Goal: Information Seeking & Learning: Learn about a topic

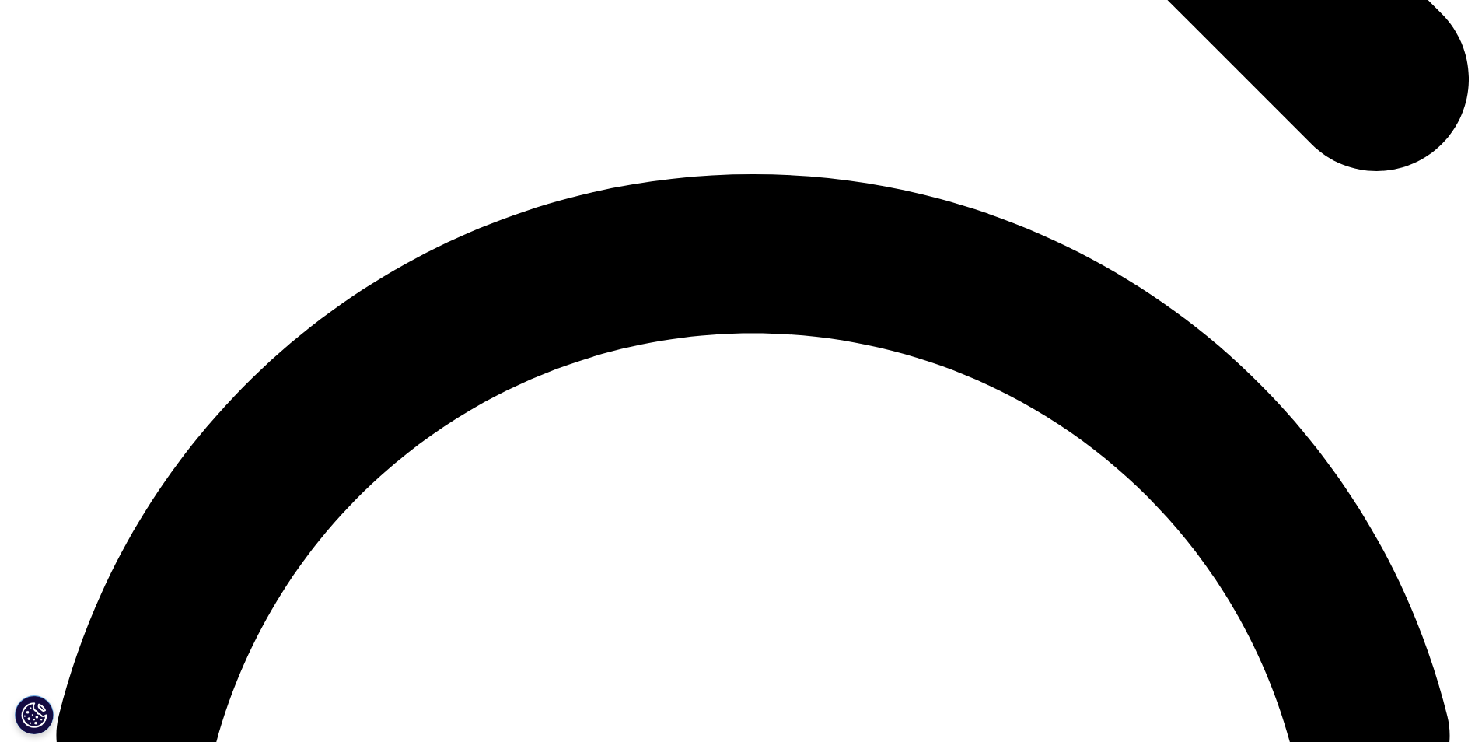
scroll to position [9597, 0]
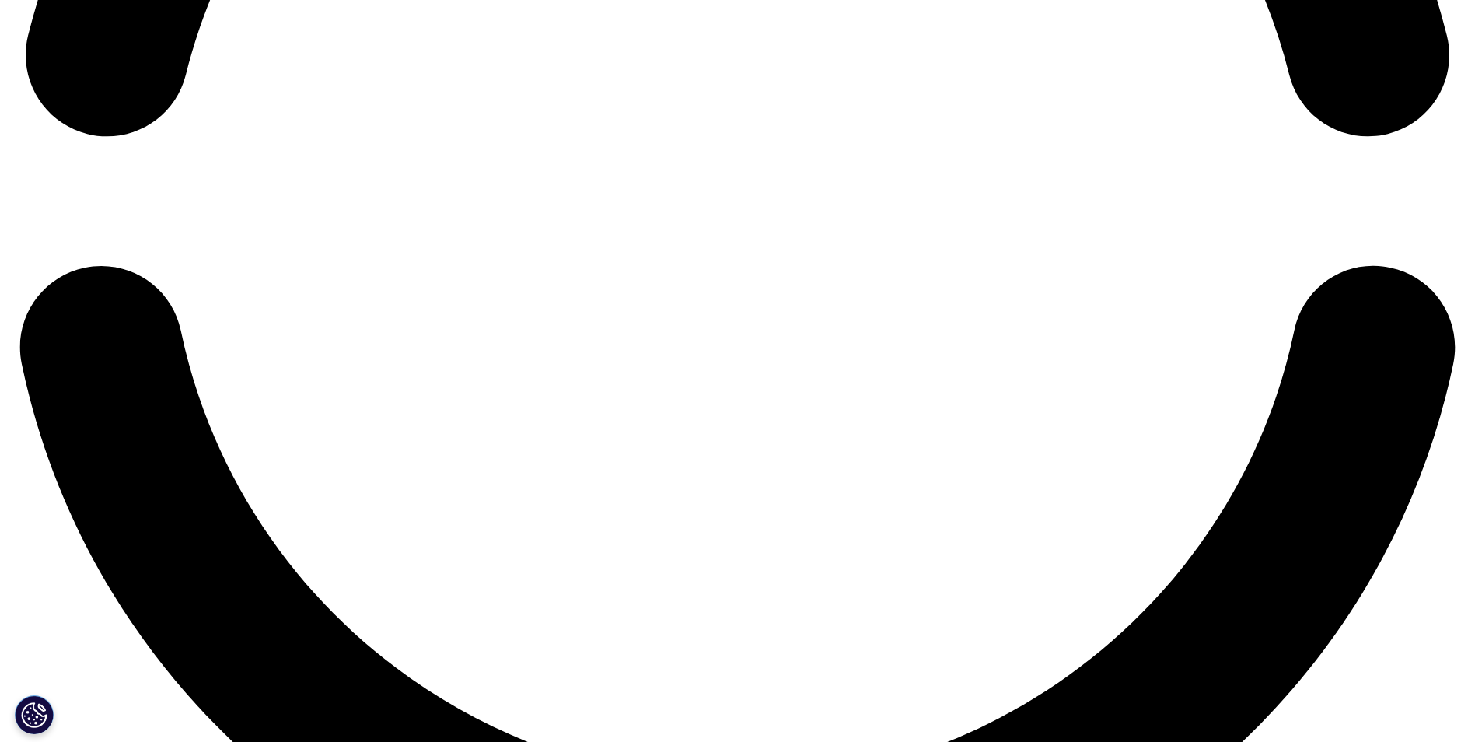
scroll to position [3499, 0]
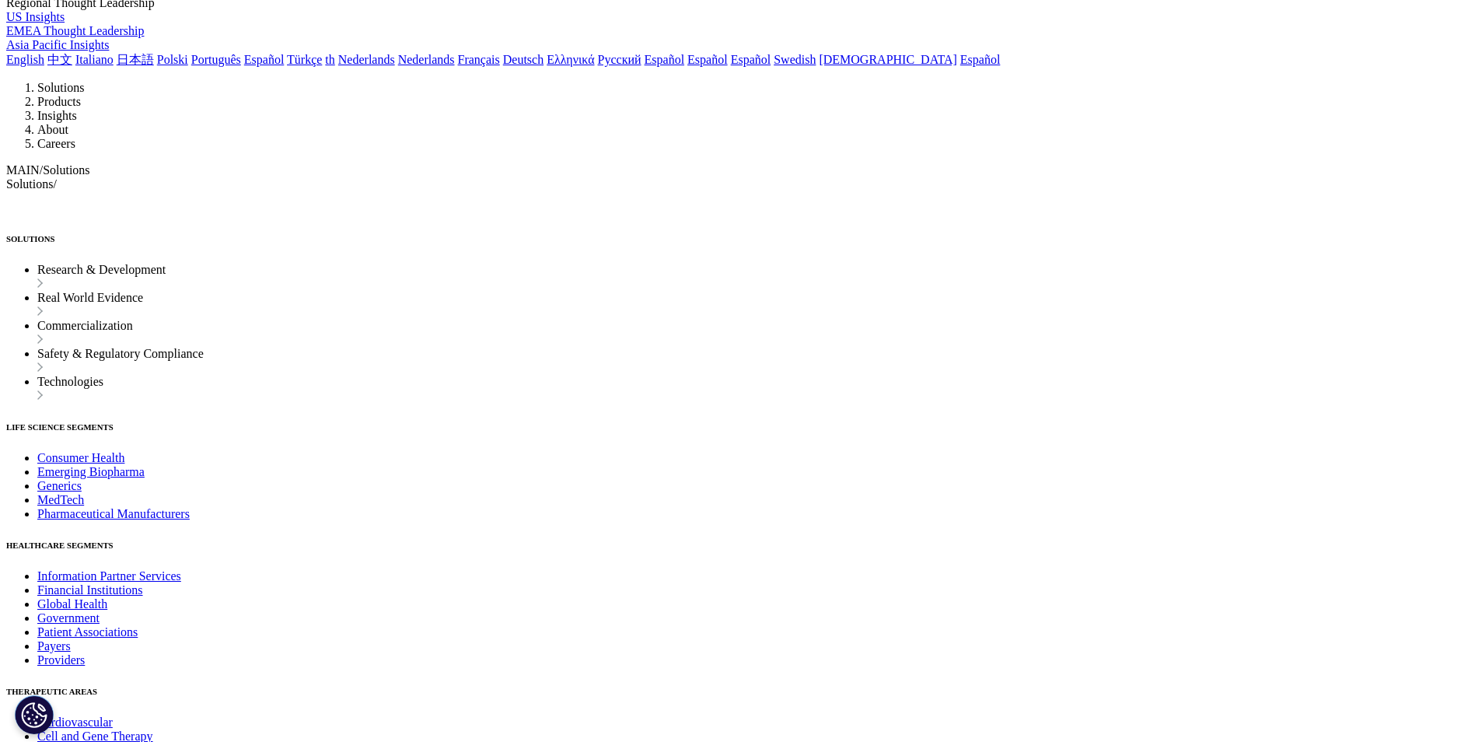
scroll to position [6253, 0]
